Goal: Information Seeking & Learning: Learn about a topic

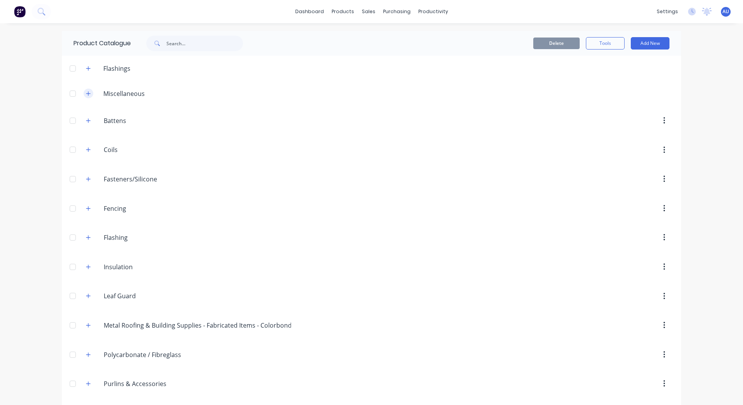
click at [86, 92] on icon "button" at bounding box center [88, 93] width 5 height 5
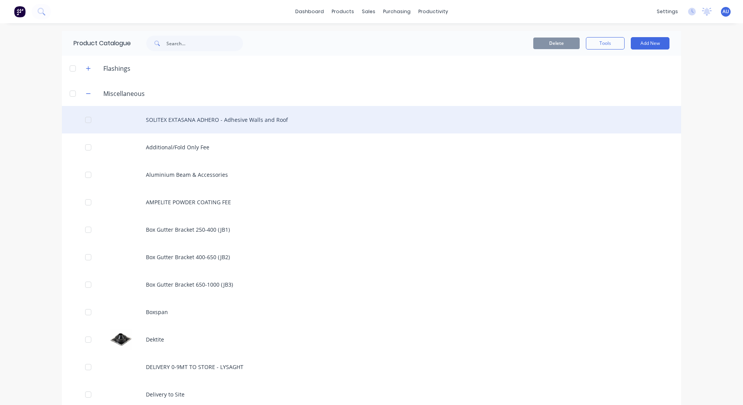
click at [301, 122] on div "SOLITEX EXTASANA ADHERO - Adhesive Walls and Roof" at bounding box center [371, 119] width 619 height 27
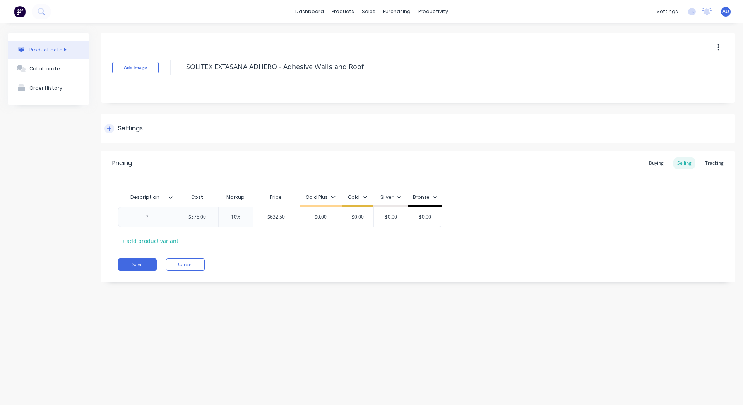
click at [152, 125] on div "Settings" at bounding box center [418, 128] width 635 height 29
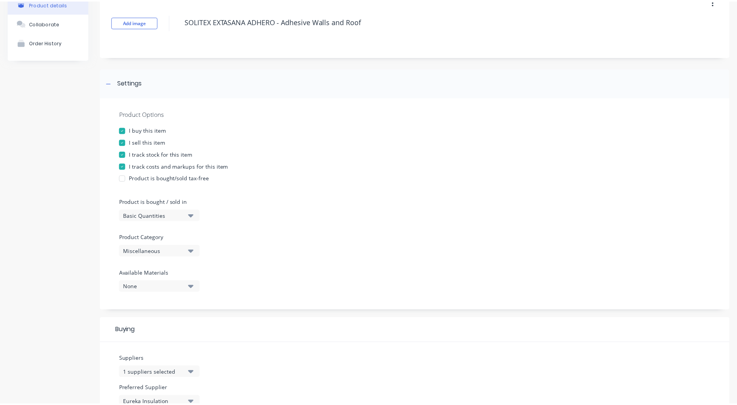
scroll to position [70, 0]
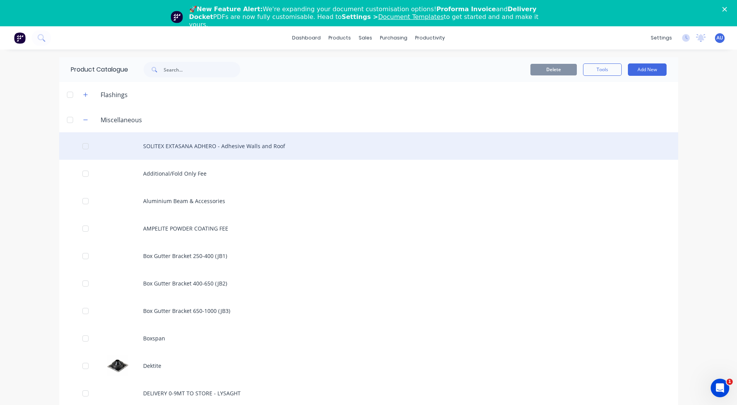
click at [253, 149] on div "SOLITEX EXTASANA ADHERO - Adhesive Walls and Roof" at bounding box center [368, 145] width 619 height 27
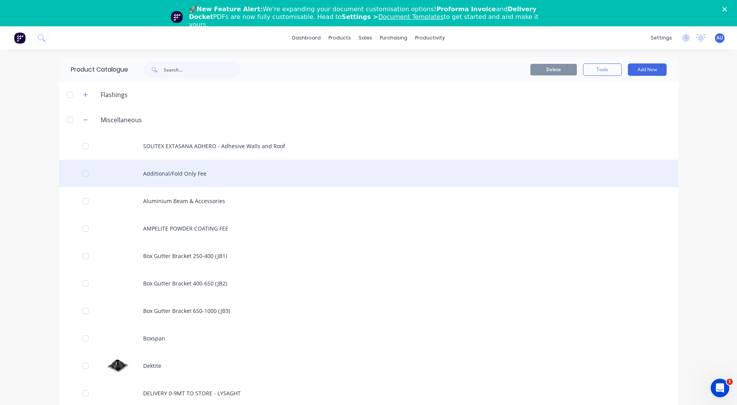
click at [241, 171] on div "Additional/Fold Only Fee" at bounding box center [368, 173] width 619 height 27
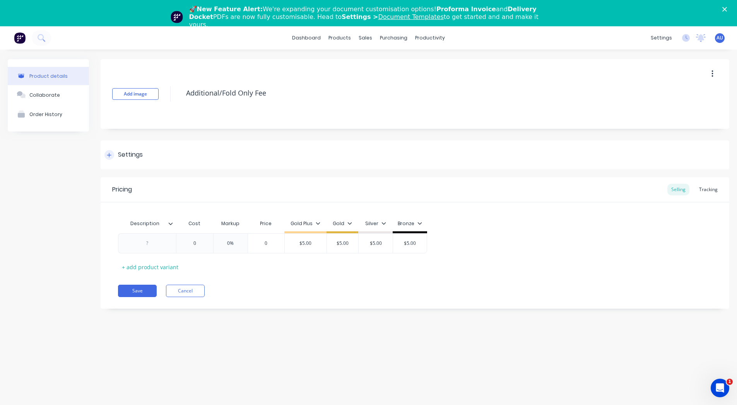
click at [148, 149] on div "Settings" at bounding box center [415, 154] width 629 height 29
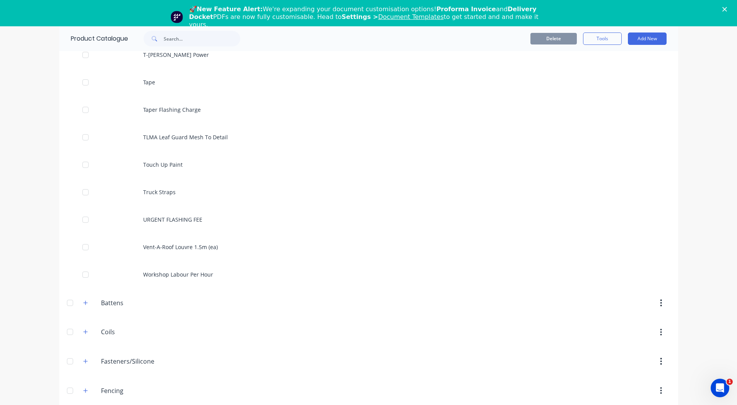
scroll to position [1463, 0]
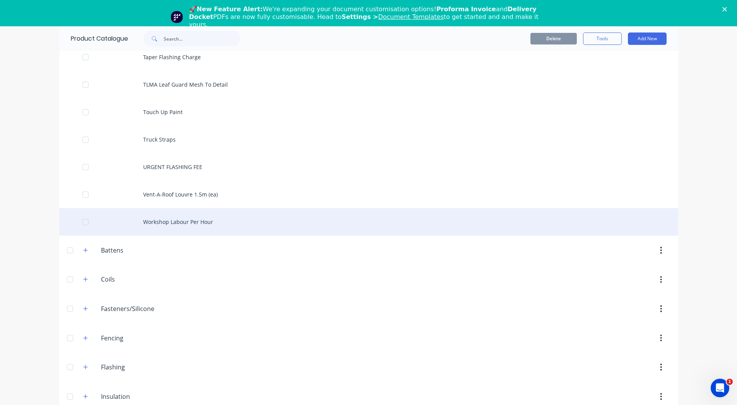
click at [213, 219] on div "Workshop Labour Per Hour" at bounding box center [368, 221] width 619 height 27
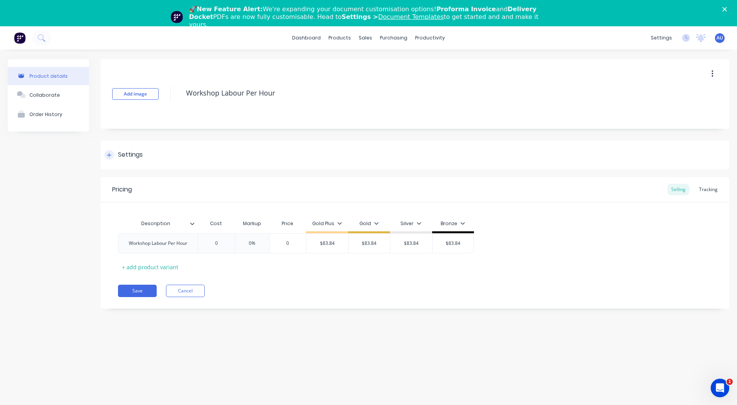
click at [163, 147] on div "Settings" at bounding box center [415, 154] width 629 height 29
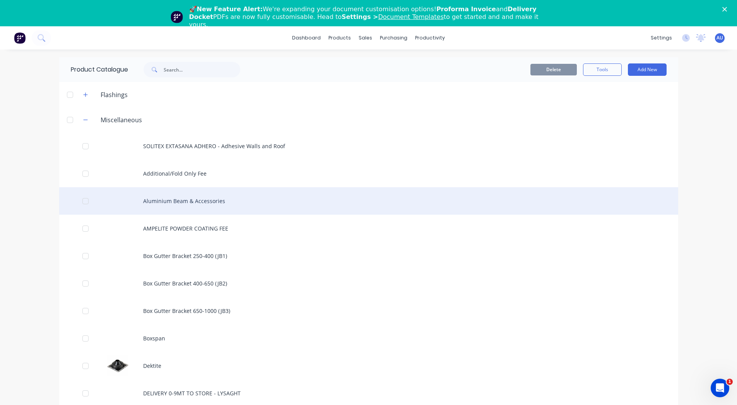
click at [186, 209] on div "Aluminium Beam & Accessories" at bounding box center [368, 200] width 619 height 27
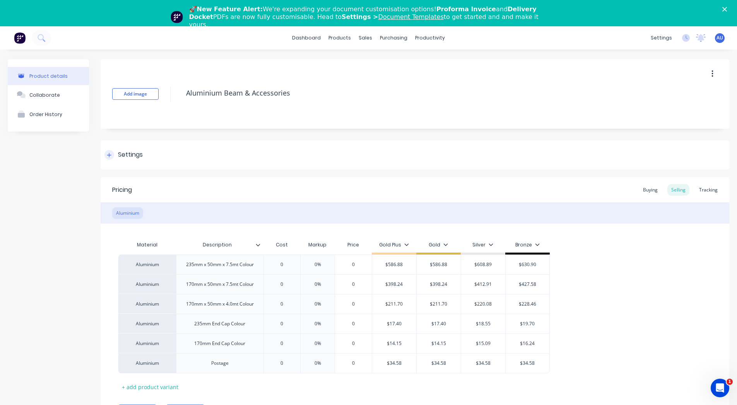
scroll to position [30, 0]
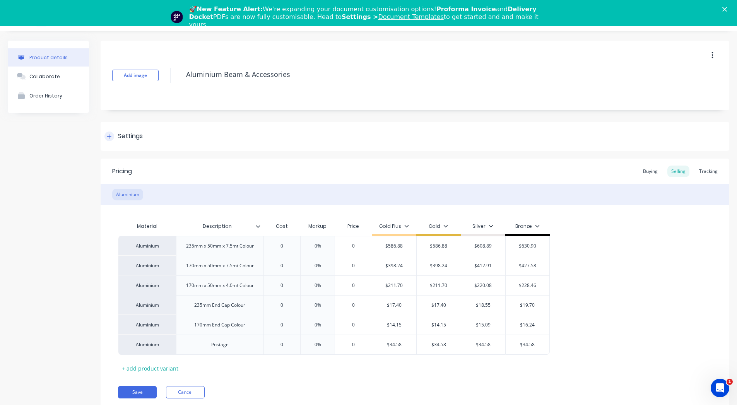
click at [227, 122] on div "Settings" at bounding box center [415, 136] width 629 height 29
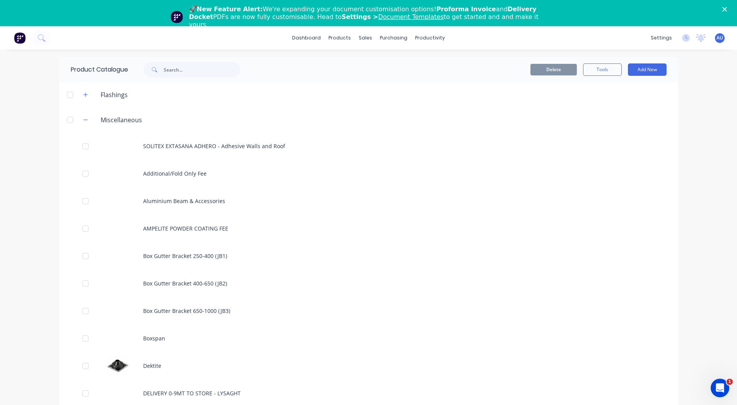
click at [31, 153] on div "dashboard products sales purchasing productivity dashboard products Product Cat…" at bounding box center [368, 228] width 737 height 405
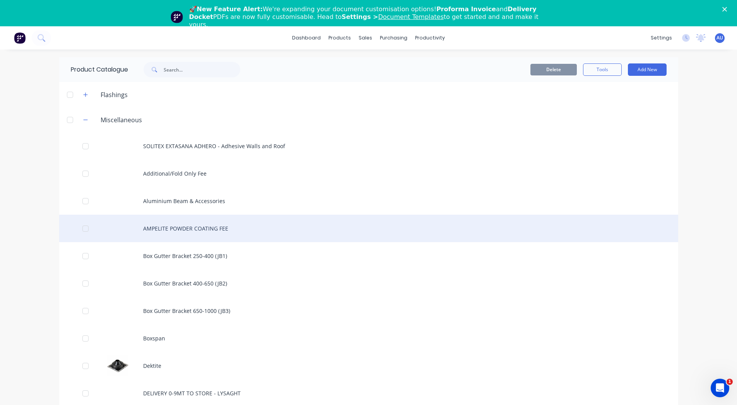
click at [434, 241] on div "AMPELITE POWDER COATING FEE" at bounding box center [368, 228] width 619 height 27
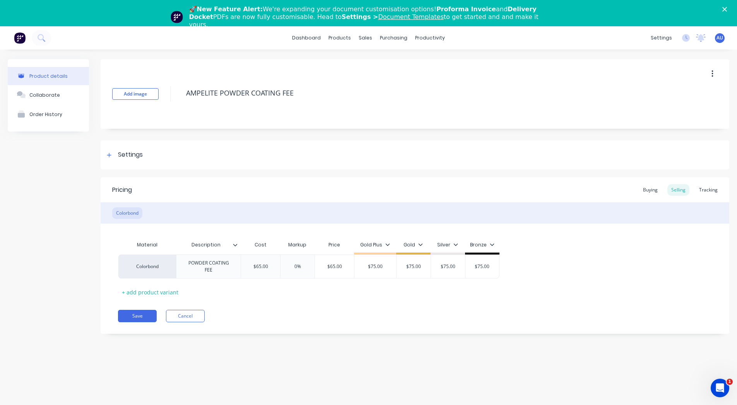
type textarea "x"
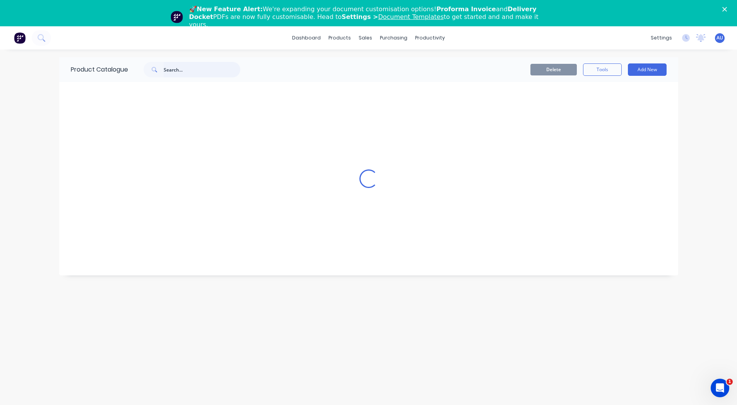
click at [207, 72] on input "text" at bounding box center [202, 69] width 77 height 15
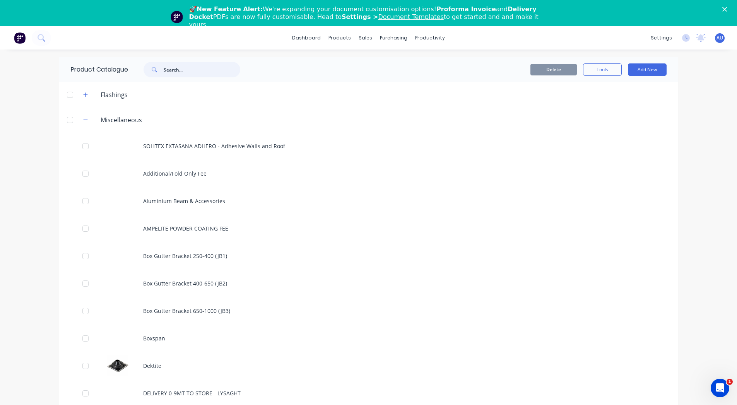
paste input "Miniline Gutter Corner"
type input "Miniline Gutter Corner"
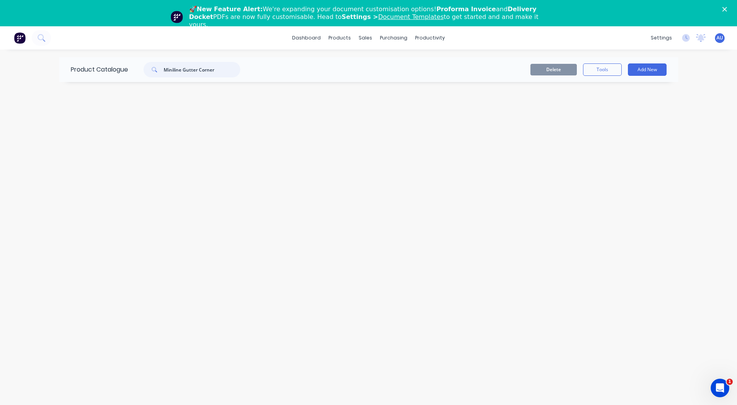
drag, startPoint x: 184, startPoint y: 68, endPoint x: 227, endPoint y: 66, distance: 43.0
click at [227, 66] on input "Miniline Gutter Corner" at bounding box center [202, 69] width 77 height 15
click at [219, 72] on input "Miniline Gutter Corner" at bounding box center [202, 69] width 77 height 15
click at [183, 70] on input "Miniline Gutter Corner" at bounding box center [202, 69] width 77 height 15
click at [183, 74] on input "Miniline Gutter Corner" at bounding box center [202, 69] width 77 height 15
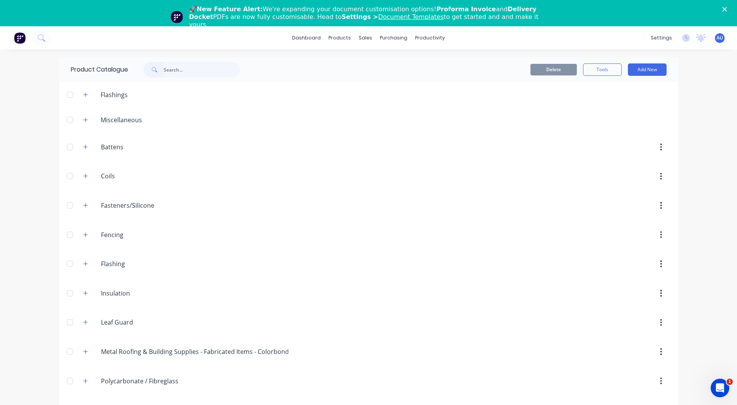
click at [26, 213] on div "dashboard products sales purchasing productivity dashboard products Product Cat…" at bounding box center [368, 228] width 737 height 405
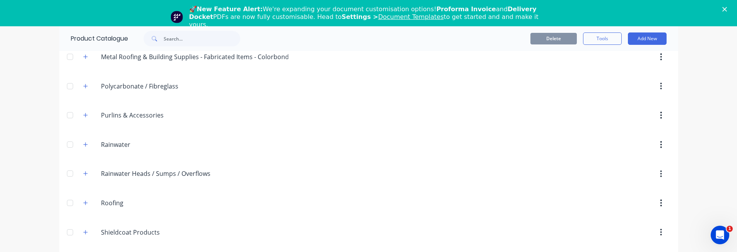
scroll to position [359, 0]
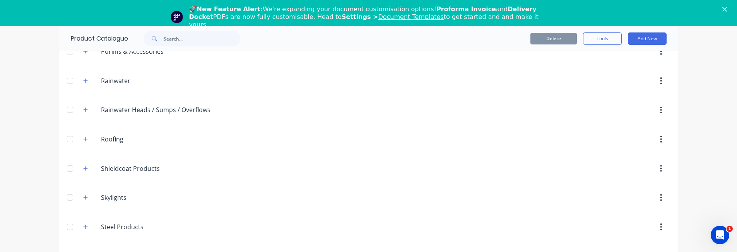
click at [19, 125] on div "dashboard products sales purchasing productivity dashboard products Product Cat…" at bounding box center [368, 152] width 737 height 252
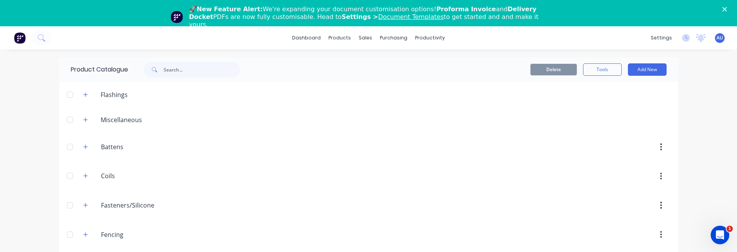
click at [27, 120] on div "dashboard products sales purchasing productivity dashboard products Product Cat…" at bounding box center [368, 152] width 737 height 252
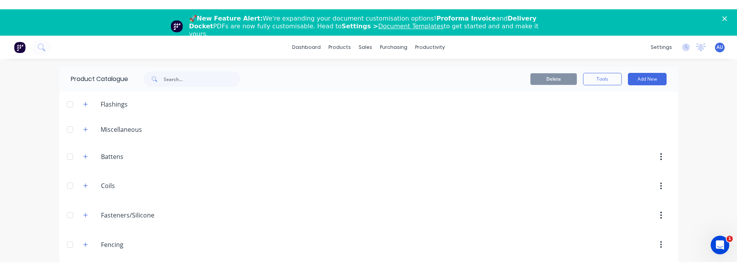
scroll to position [279, 0]
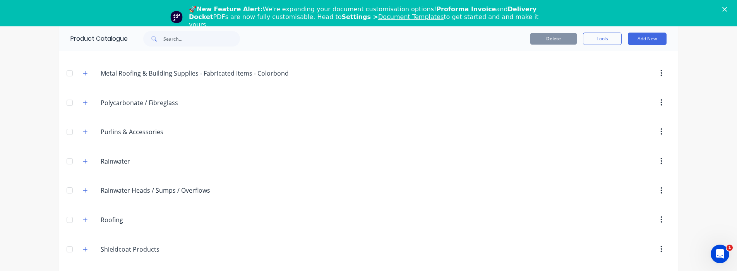
click at [28, 159] on div "dashboard products sales purchasing productivity dashboard products Product Cat…" at bounding box center [368, 161] width 737 height 271
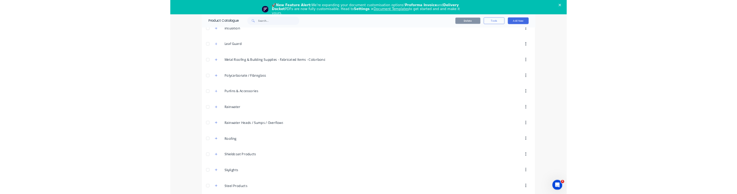
scroll to position [250, 0]
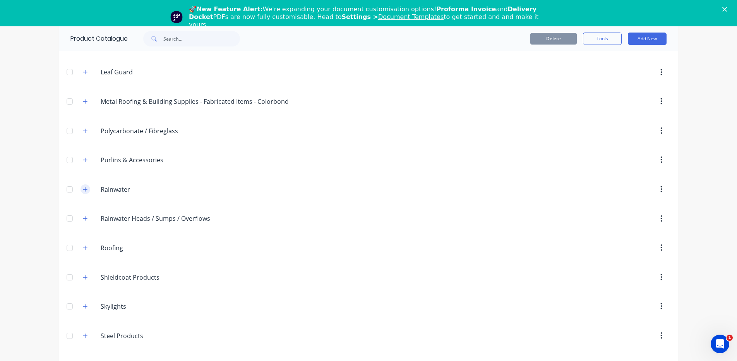
click at [84, 189] on icon "button" at bounding box center [85, 189] width 4 height 4
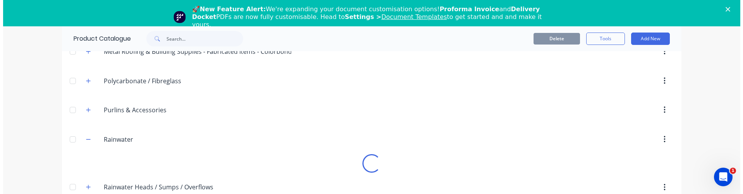
scroll to position [436, 0]
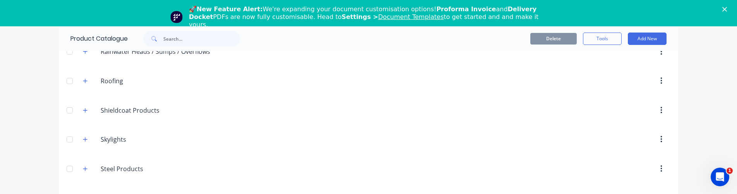
click at [727, 8] on icon "Close" at bounding box center [724, 9] width 5 height 5
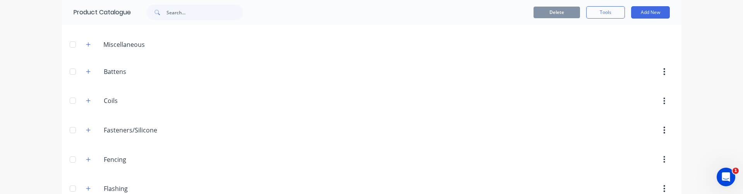
scroll to position [0, 0]
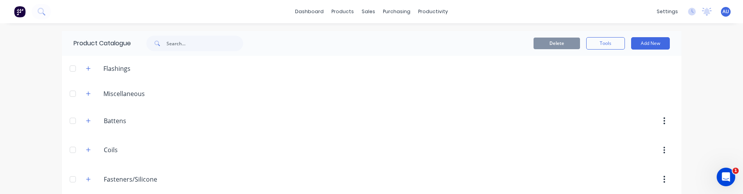
click at [722, 7] on div "AU South Coast Roofing Supplies D... Admin User Administrator Profile Sign out" at bounding box center [726, 12] width 10 height 10
click at [722, 10] on span "AU" at bounding box center [725, 11] width 7 height 7
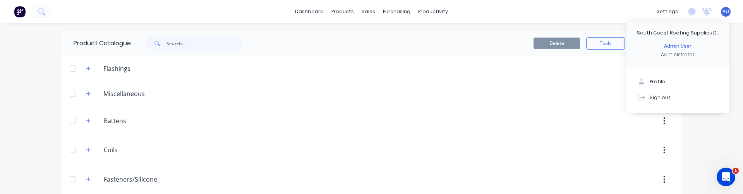
click at [701, 146] on div "dashboard products sales purchasing productivity dashboard products Product Cat…" at bounding box center [371, 97] width 743 height 194
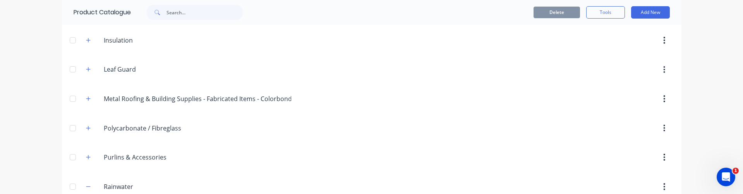
scroll to position [348, 0]
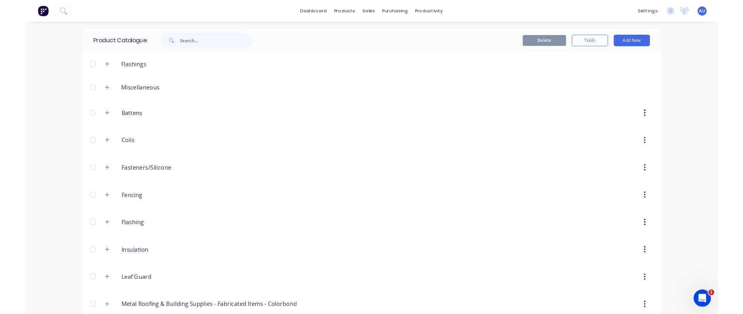
scroll to position [275, 0]
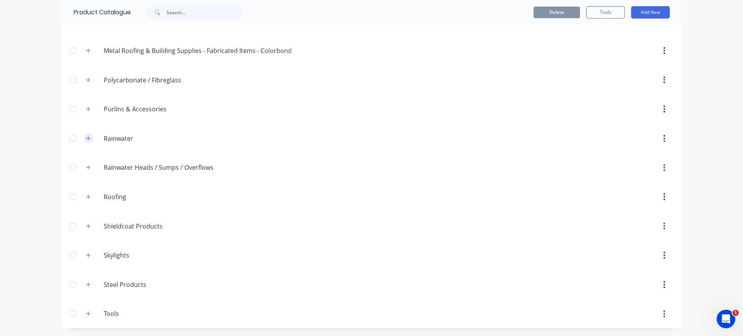
click at [86, 139] on icon "button" at bounding box center [88, 138] width 5 height 5
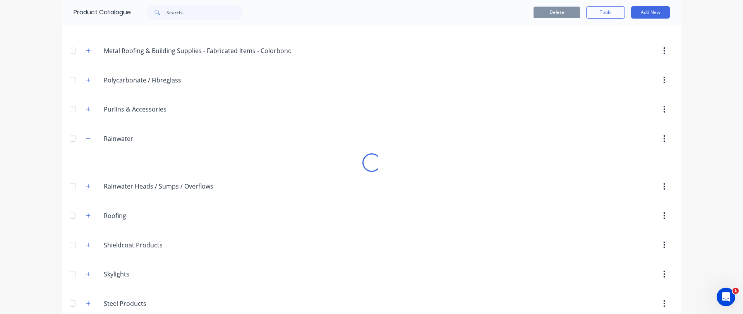
click at [46, 125] on div "dashboard products sales purchasing productivity dashboard products Product Cat…" at bounding box center [371, 157] width 743 height 314
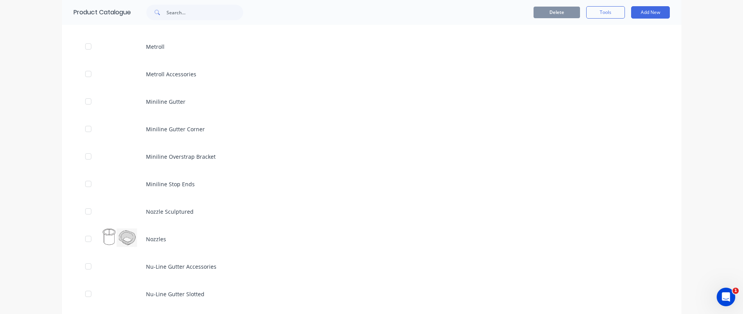
scroll to position [2295, 0]
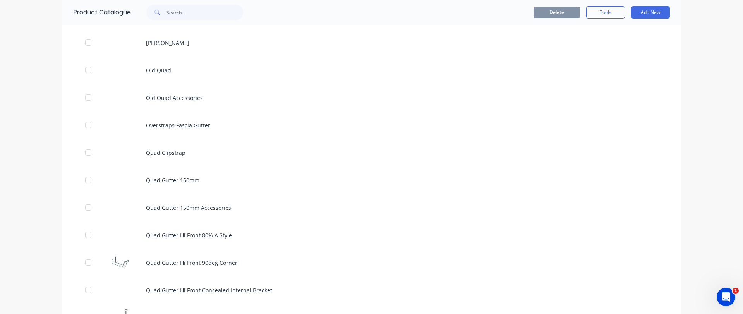
click at [18, 165] on div "dashboard products sales purchasing productivity dashboard products Product Cat…" at bounding box center [371, 157] width 743 height 314
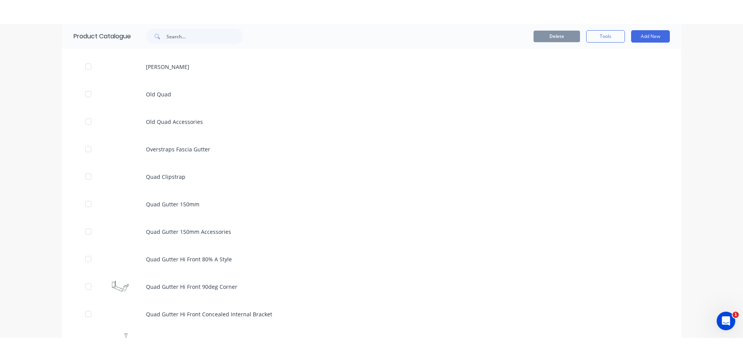
scroll to position [1988, 0]
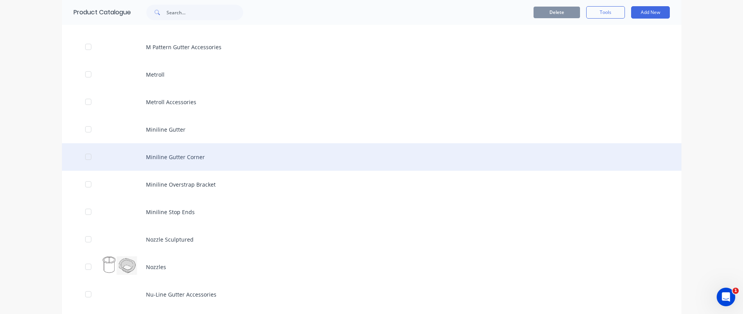
click at [299, 154] on div "Miniline Gutter Corner" at bounding box center [371, 156] width 619 height 27
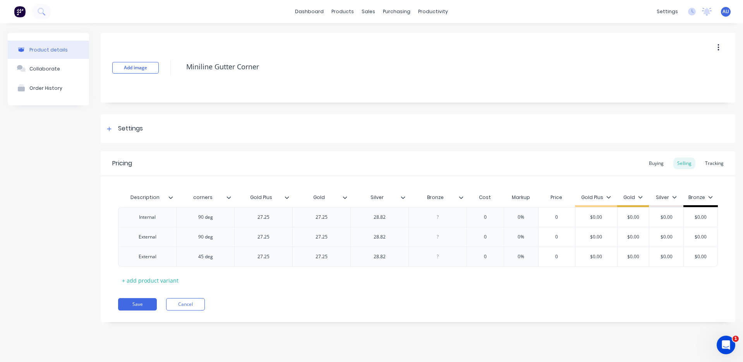
click at [16, 194] on div "Product details Collaborate Order History" at bounding box center [48, 183] width 81 height 301
click at [715, 161] on div "Tracking" at bounding box center [714, 164] width 26 height 12
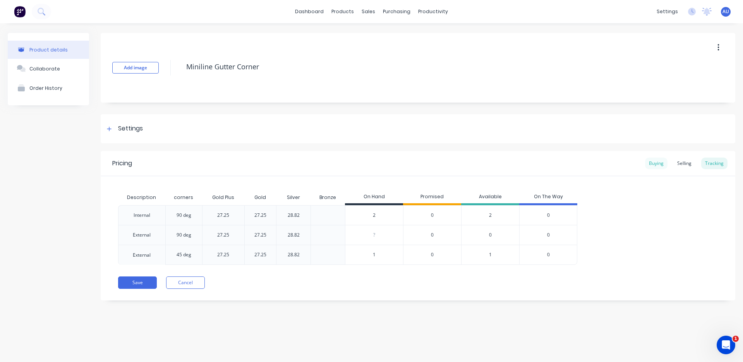
click at [651, 165] on div "Buying" at bounding box center [656, 164] width 22 height 12
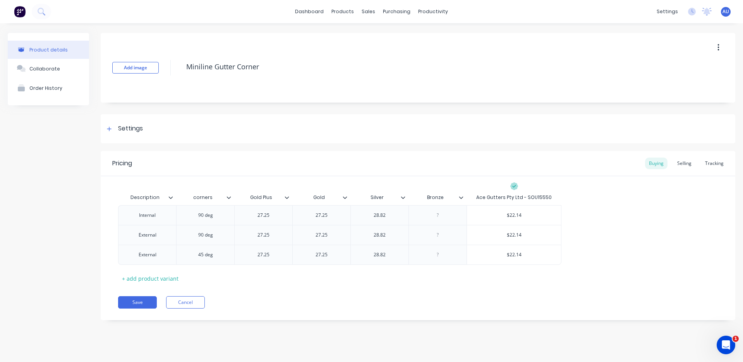
click at [48, 152] on div "Product details Collaborate Order History" at bounding box center [48, 182] width 81 height 299
click at [723, 11] on span "AU" at bounding box center [725, 11] width 7 height 7
type textarea "x"
click at [675, 102] on button "Sign out" at bounding box center [677, 96] width 103 height 15
click at [64, 189] on div "Product details Collaborate Order History" at bounding box center [48, 182] width 81 height 299
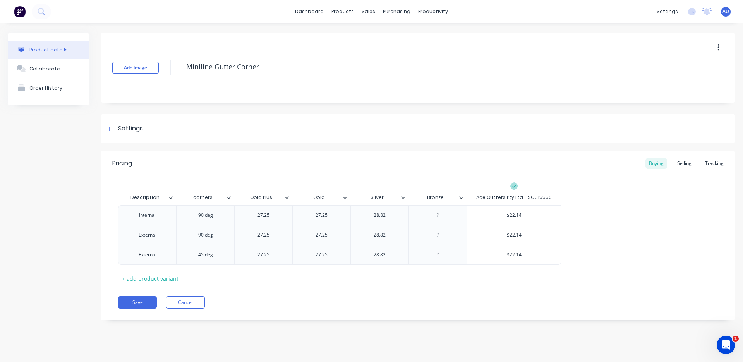
click at [725, 12] on span "AU" at bounding box center [725, 11] width 7 height 7
click at [666, 98] on div "Sign out" at bounding box center [659, 97] width 21 height 7
click at [22, 8] on img at bounding box center [20, 12] width 12 height 12
